Goal: Information Seeking & Learning: Learn about a topic

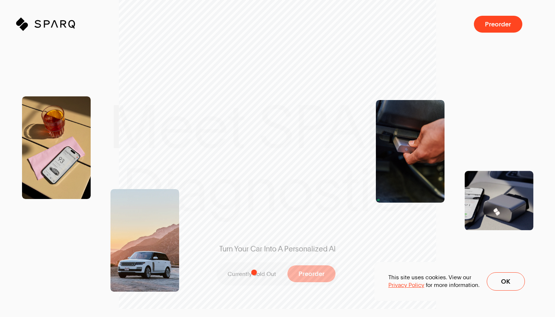
click at [254, 274] on p "Currently Sold Out" at bounding box center [252, 274] width 48 height 8
click at [493, 210] on img at bounding box center [499, 200] width 69 height 59
click at [413, 190] on img at bounding box center [410, 151] width 69 height 103
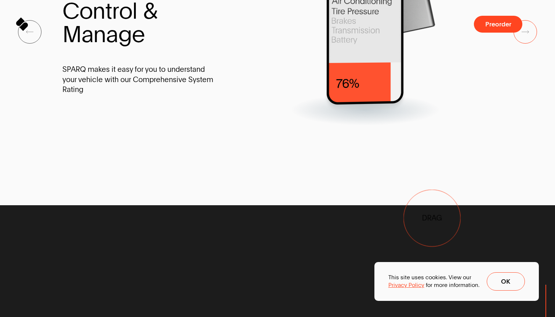
drag, startPoint x: 423, startPoint y: 146, endPoint x: 425, endPoint y: 206, distance: 59.8
click at [429, 125] on div at bounding box center [366, 32] width 256 height 186
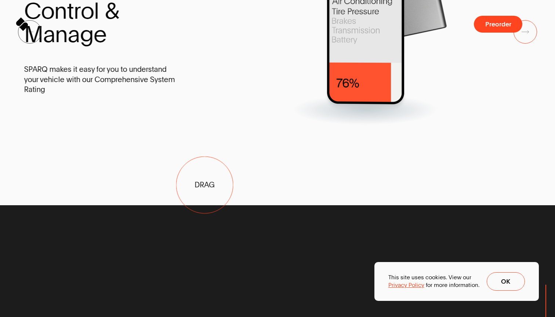
drag, startPoint x: 246, startPoint y: 158, endPoint x: 195, endPoint y: 169, distance: 51.5
click at [195, 125] on div "C o n t r o l & M a n a g e SPARQ makes it easy for you to understand your vehi…" at bounding box center [240, 32] width 432 height 186
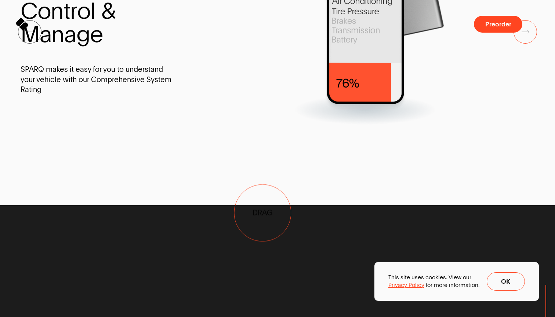
drag, startPoint x: 288, startPoint y: 213, endPoint x: 152, endPoint y: 235, distance: 138.6
click at [196, 125] on div at bounding box center [324, 32] width 256 height 186
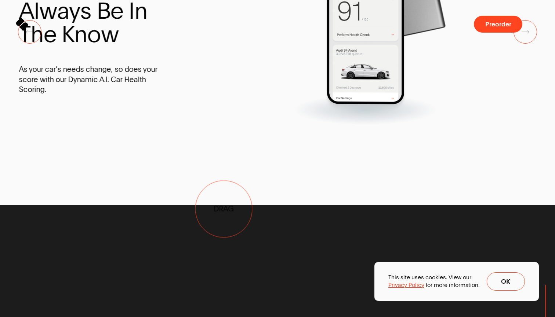
drag, startPoint x: 255, startPoint y: 207, endPoint x: 57, endPoint y: 239, distance: 201.0
click at [66, 125] on div "A l w a y s B e I n T h e K n o w As your car’s needs change, so does your scor…" at bounding box center [235, 32] width 432 height 186
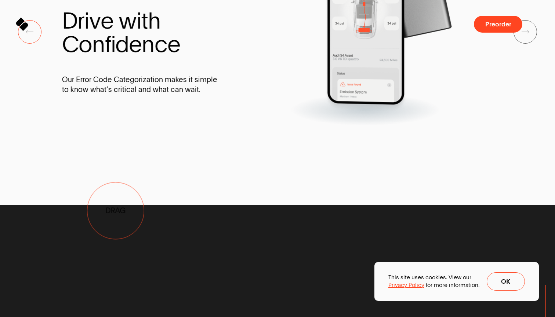
drag, startPoint x: 116, startPoint y: 211, endPoint x: 281, endPoint y: 238, distance: 167.3
click at [230, 125] on div "D r i v e w i t h C o n f i d e n c e Our Error Code Categorization makes it si…" at bounding box center [146, 57] width 168 height 135
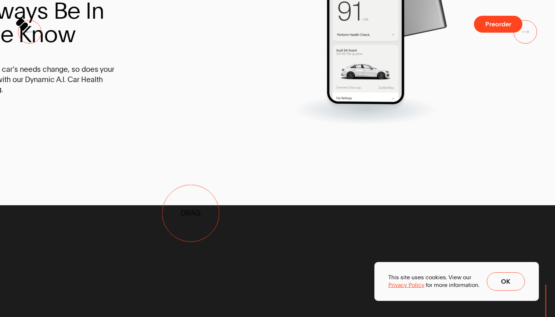
drag, startPoint x: 272, startPoint y: 208, endPoint x: 140, endPoint y: 217, distance: 132.0
click at [152, 125] on div at bounding box center [280, 32] width 256 height 186
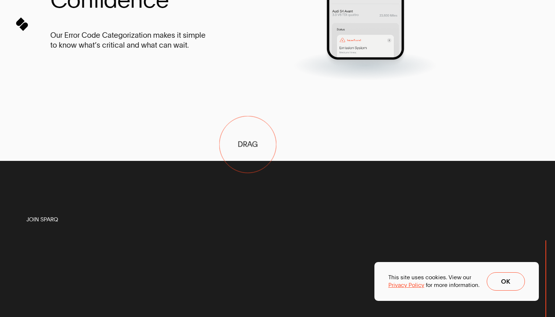
drag, startPoint x: 337, startPoint y: 136, endPoint x: 165, endPoint y: 163, distance: 174.2
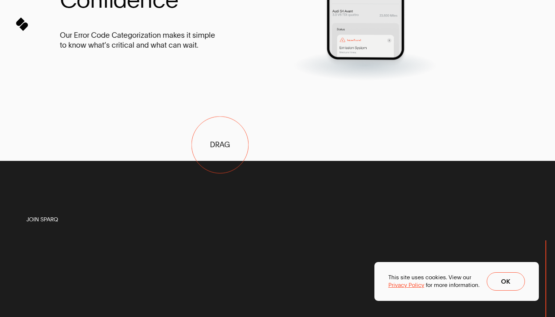
drag, startPoint x: 229, startPoint y: 145, endPoint x: 15, endPoint y: 157, distance: 213.9
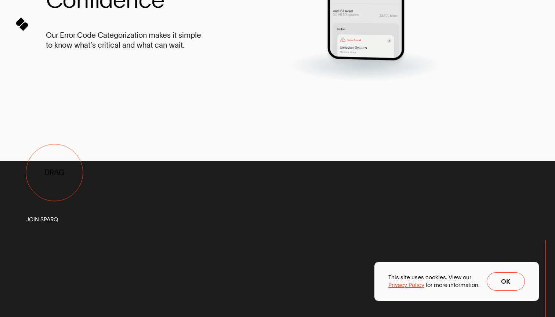
drag, startPoint x: 204, startPoint y: 173, endPoint x: 0, endPoint y: 179, distance: 204.5
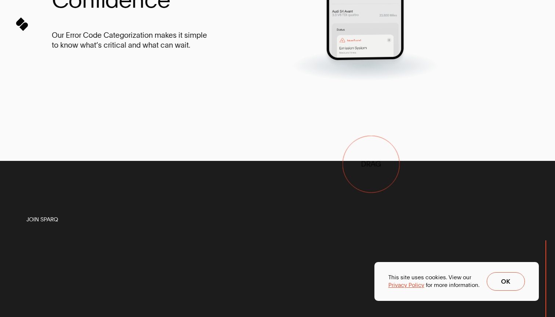
drag, startPoint x: 443, startPoint y: 164, endPoint x: 208, endPoint y: 166, distance: 234.9
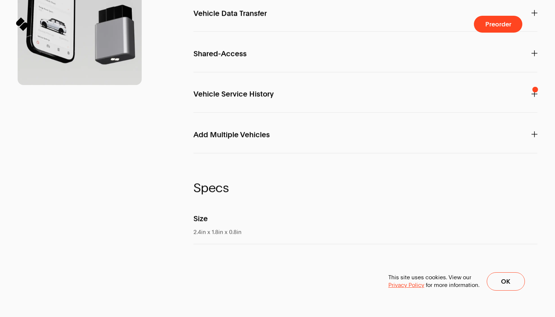
click at [417, 79] on div "F e a t u r e s SPARQ A.I. Interact directly with your car with Personalized In…" at bounding box center [365, 161] width 344 height 732
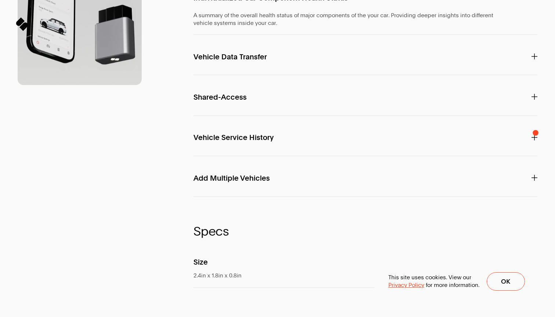
click at [411, 19] on span "A summary of the overall health status of major components of the your car. Pro…" at bounding box center [343, 15] width 300 height 8
click at [335, 67] on p "Vehicle Data Transfer" at bounding box center [365, 57] width 344 height 21
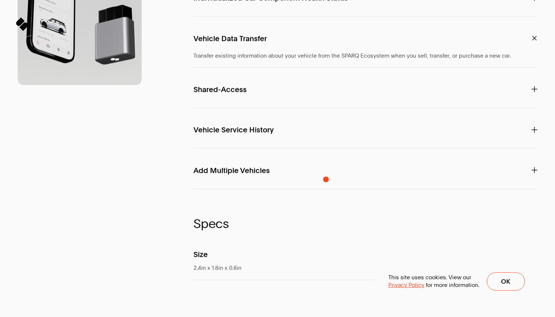
click at [326, 49] on p "Vehicle Data Transfer" at bounding box center [365, 38] width 344 height 21
click at [338, 49] on p "Vehicle Data Transfer" at bounding box center [365, 38] width 344 height 21
click at [532, 41] on span at bounding box center [534, 38] width 6 height 6
click at [533, 43] on icon at bounding box center [534, 38] width 8 height 8
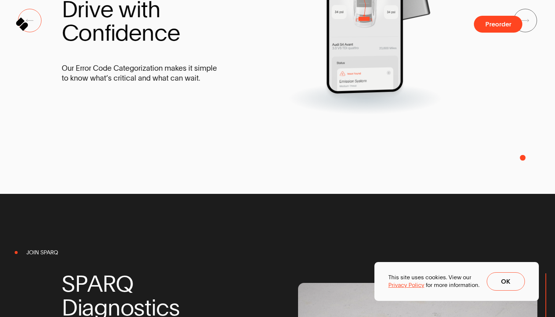
click at [523, 22] on icon "Next Slide" at bounding box center [524, 21] width 7 height 4
click at [527, 24] on span "Next Slide" at bounding box center [525, 20] width 7 height 7
